Goal: Find specific page/section

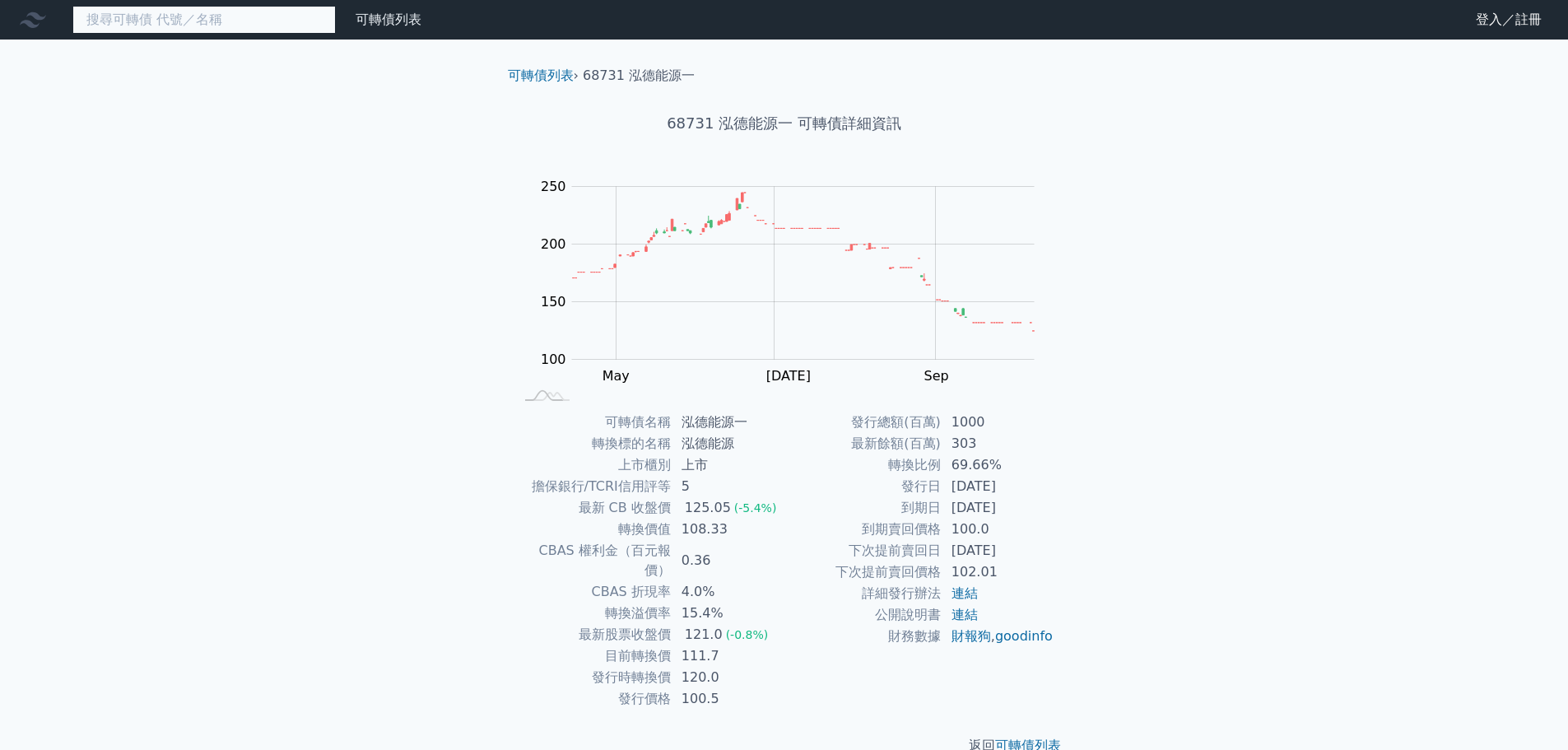
click at [201, 24] on input at bounding box center [204, 20] width 263 height 28
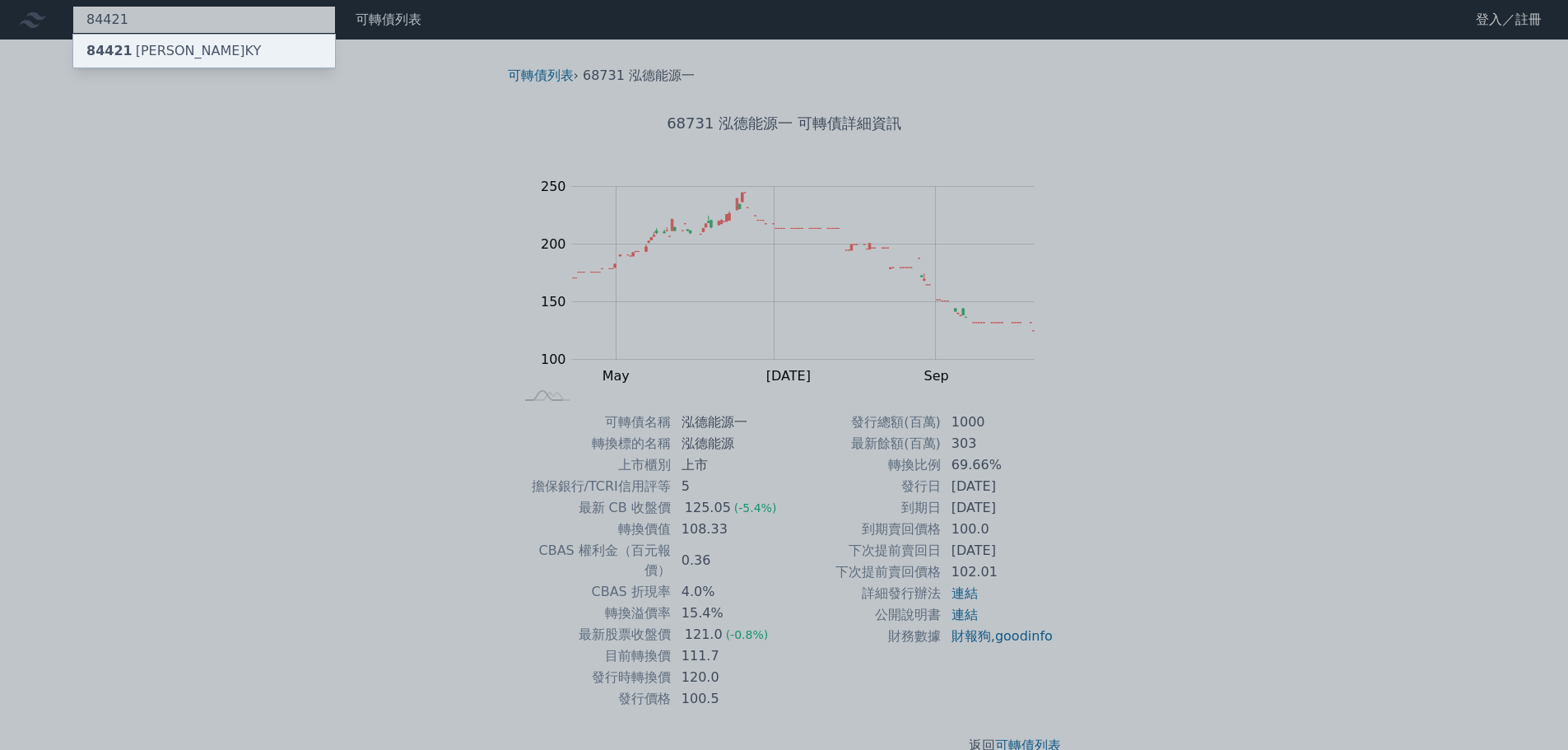
type input "84421"
click at [152, 53] on div "84421 威宏一KY" at bounding box center [173, 51] width 174 height 20
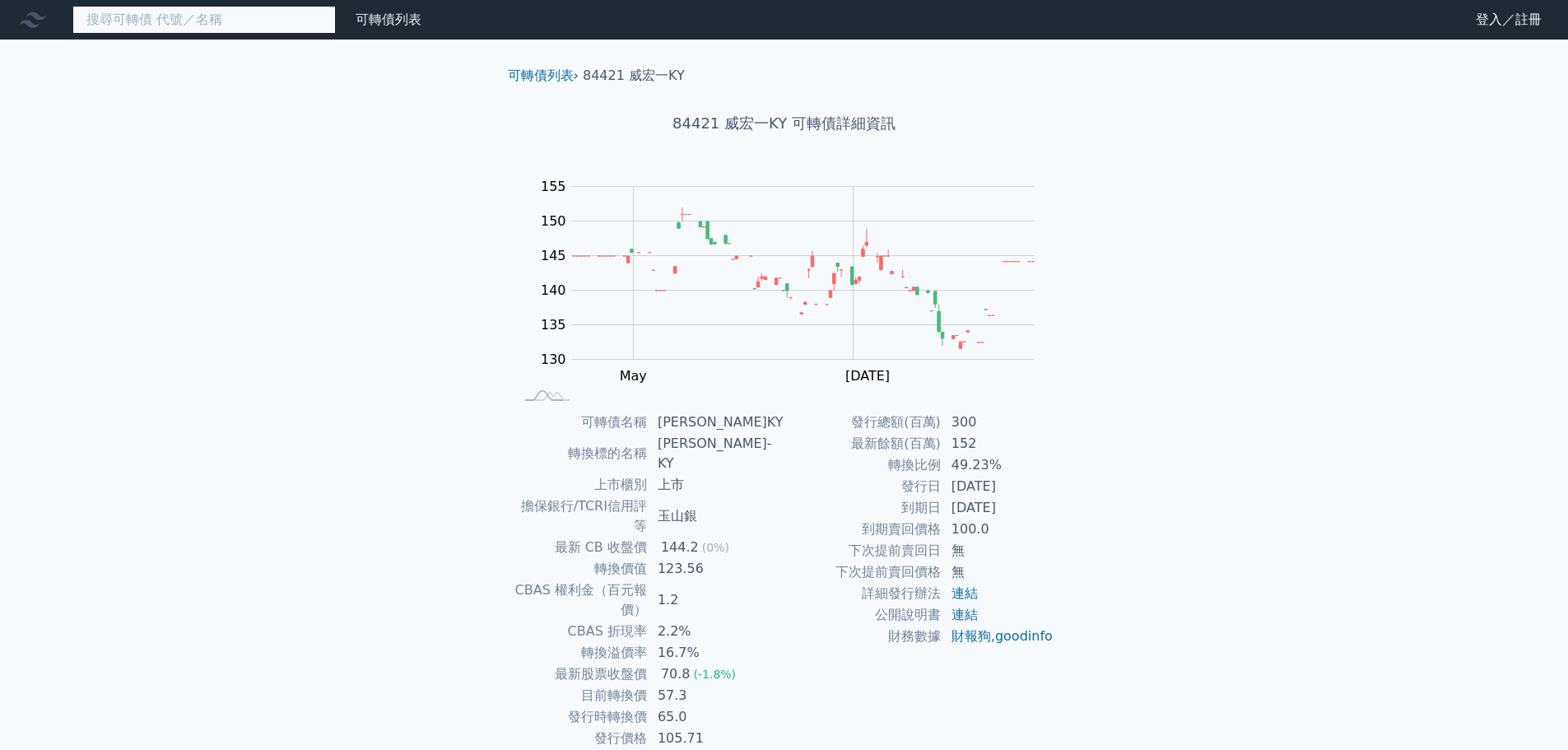
click at [186, 10] on input at bounding box center [204, 20] width 263 height 28
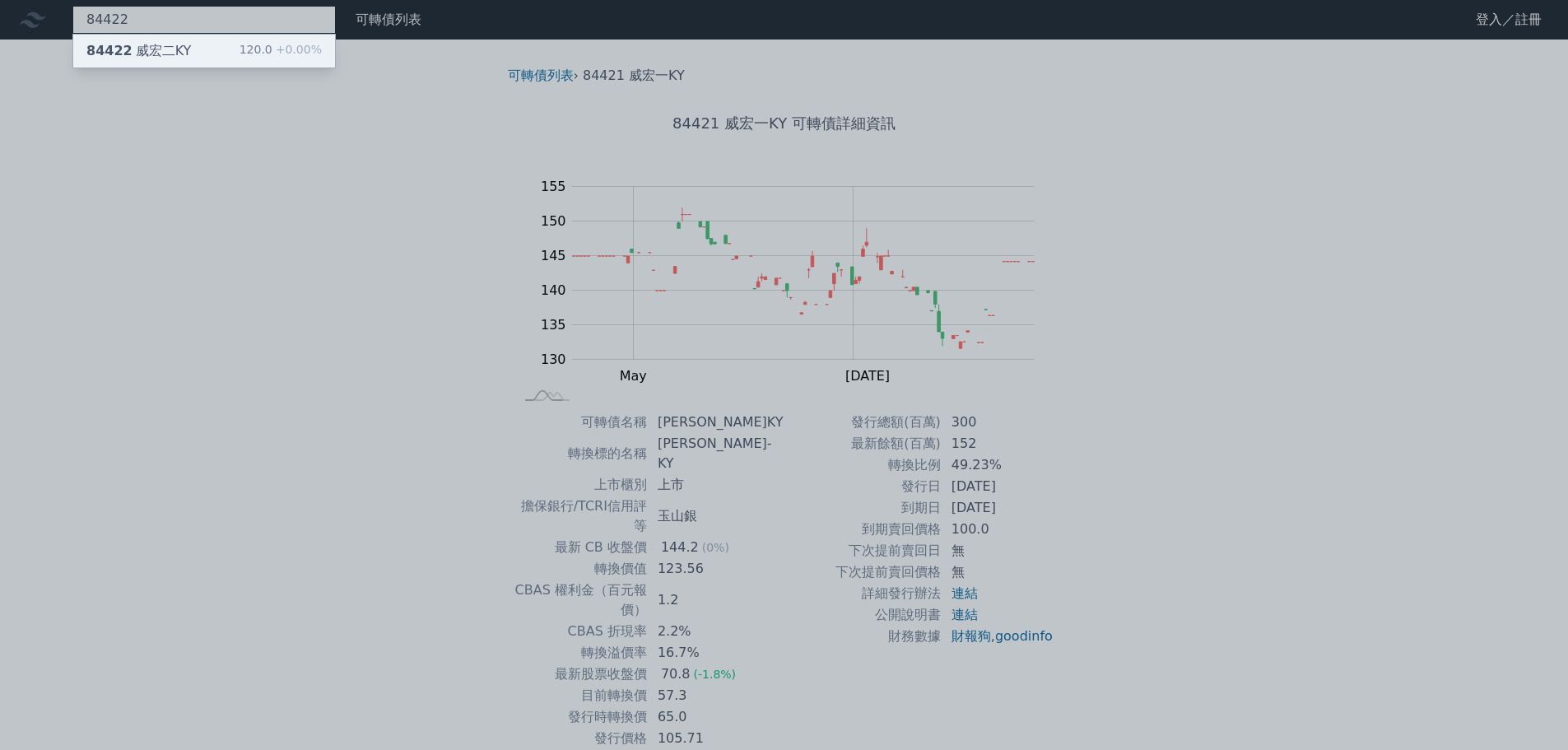
type input "84422"
click at [146, 51] on div "84422 威宏二KY" at bounding box center [139, 51] width 105 height 20
